Goal: Information Seeking & Learning: Learn about a topic

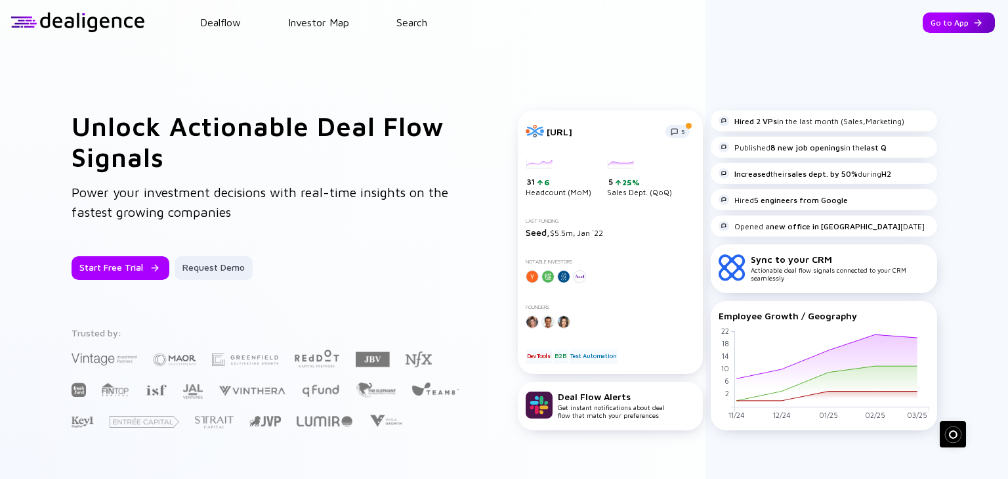
click at [956, 18] on div "Go to App" at bounding box center [959, 22] width 72 height 20
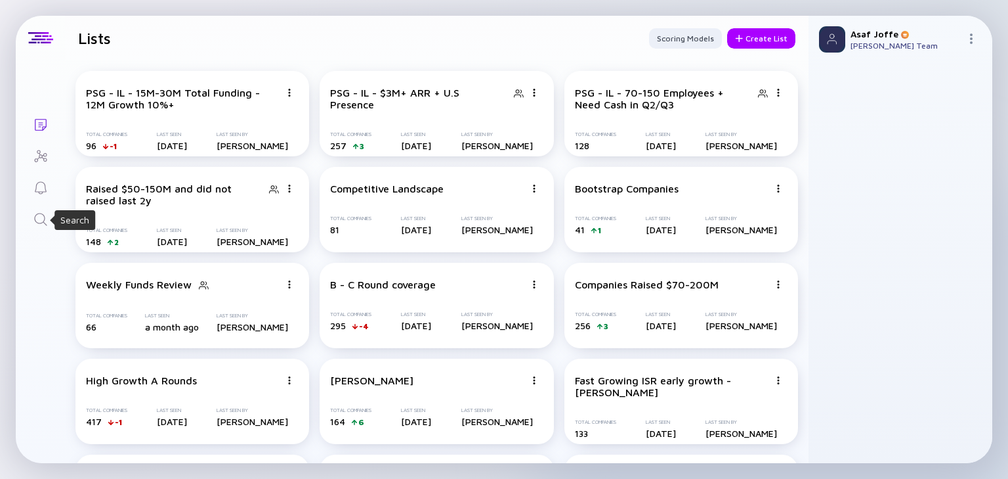
click at [35, 222] on icon "Search" at bounding box center [41, 219] width 16 height 16
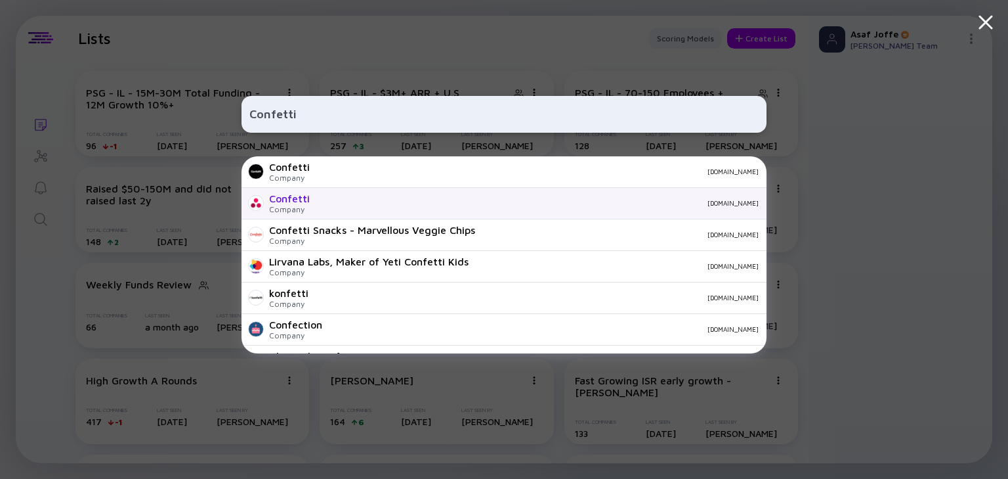
type input "Confetti"
click at [318, 205] on div "Confetti Company withconfetti.com" at bounding box center [504, 204] width 525 height 32
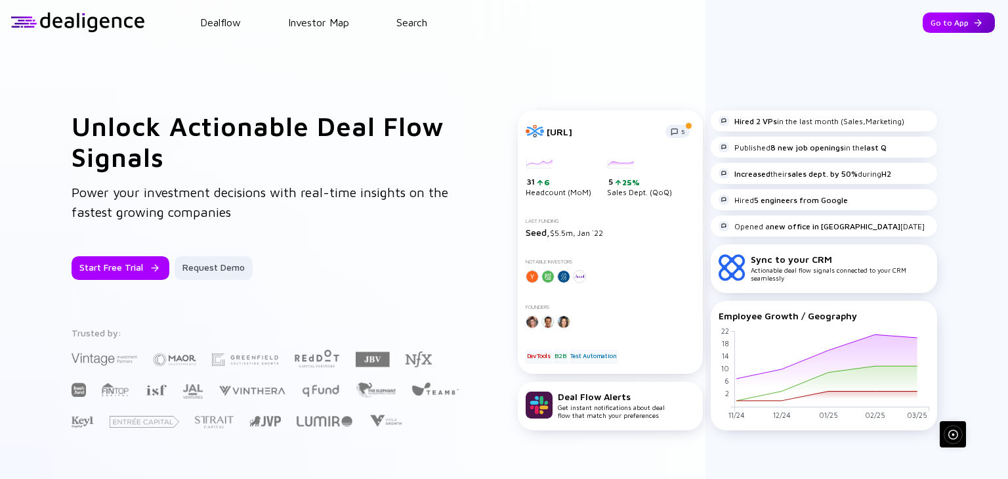
drag, startPoint x: 0, startPoint y: 0, endPoint x: 958, endPoint y: 18, distance: 958.5
click at [958, 18] on div "Go to App" at bounding box center [959, 22] width 72 height 20
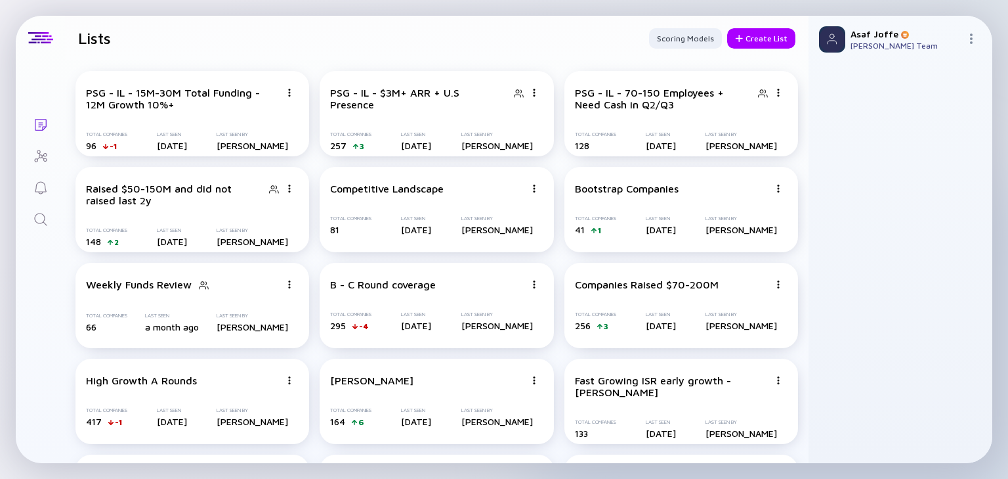
click at [41, 214] on icon "Search" at bounding box center [41, 219] width 16 height 16
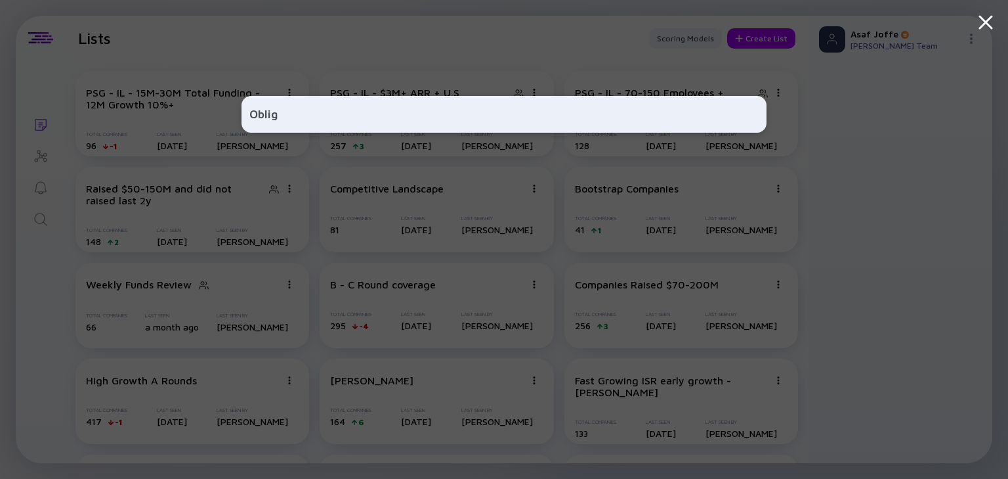
type input "Obligo"
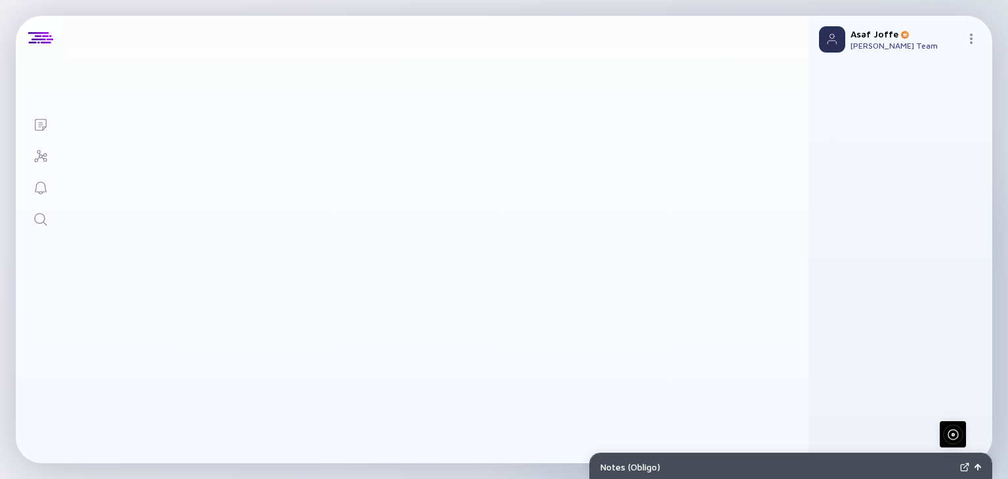
click at [43, 219] on icon "Search" at bounding box center [41, 219] width 16 height 16
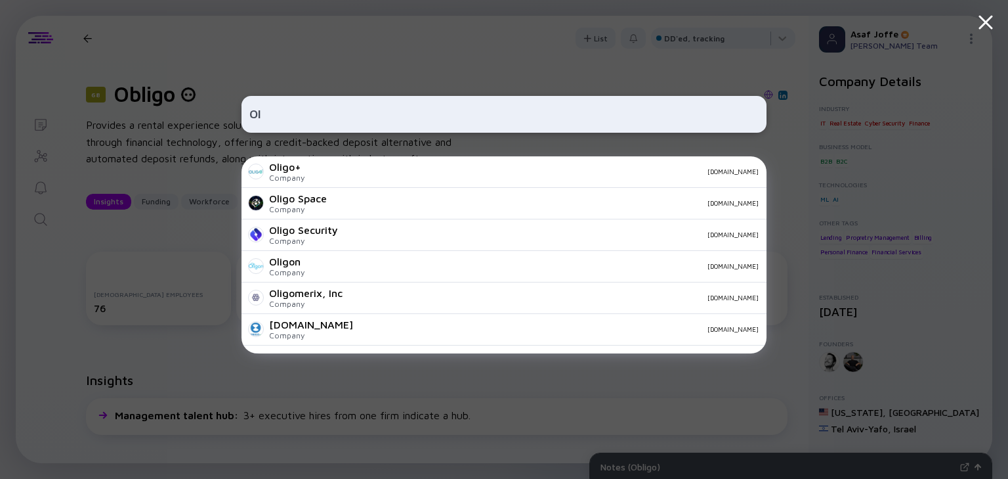
type input "O"
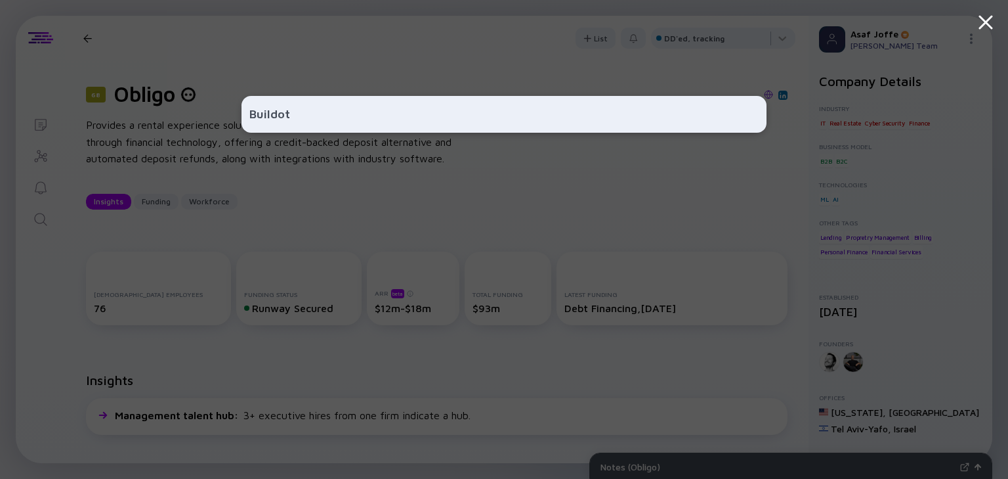
type input "Buildots"
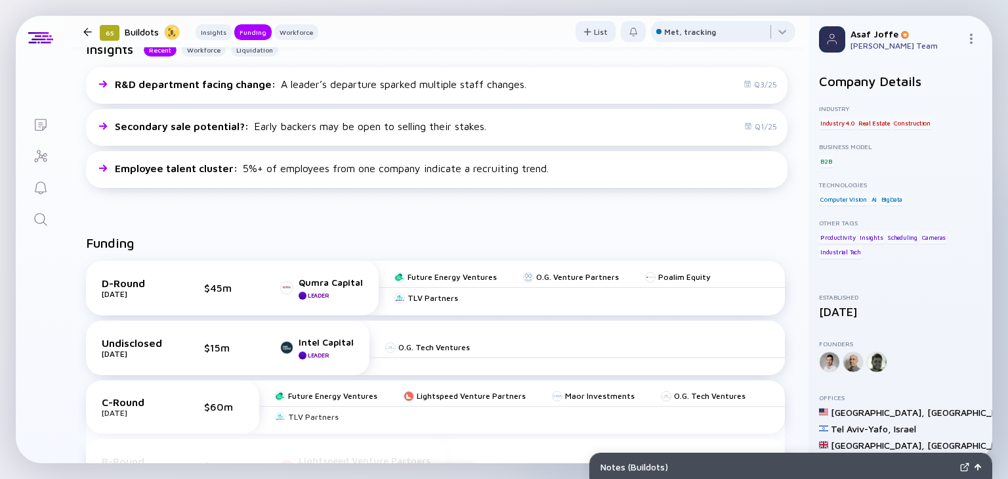
scroll to position [473, 0]
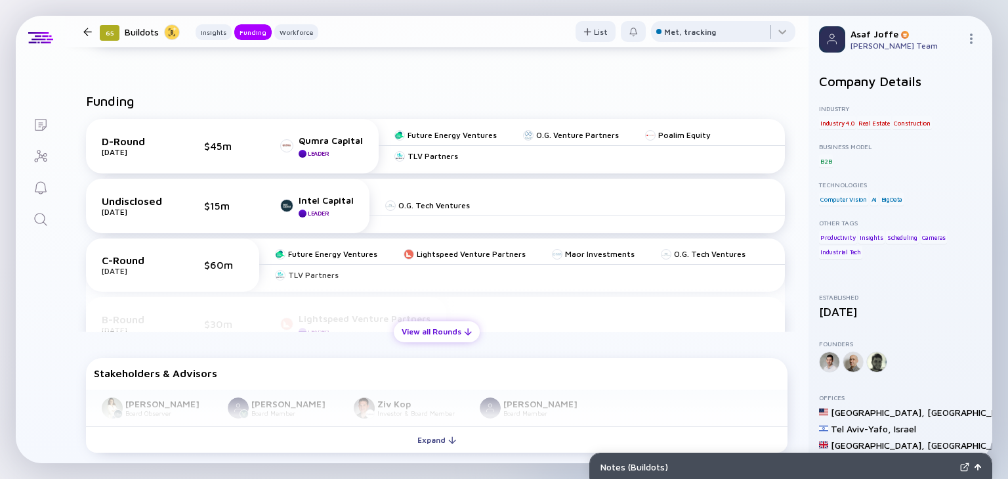
click at [432, 337] on div "View all Rounds" at bounding box center [437, 331] width 86 height 20
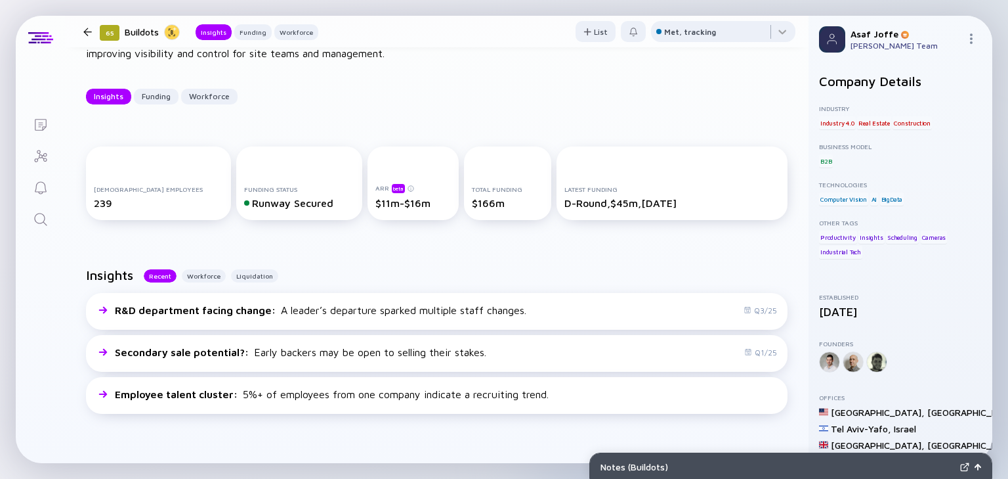
scroll to position [0, 0]
